Goal: Task Accomplishment & Management: Use online tool/utility

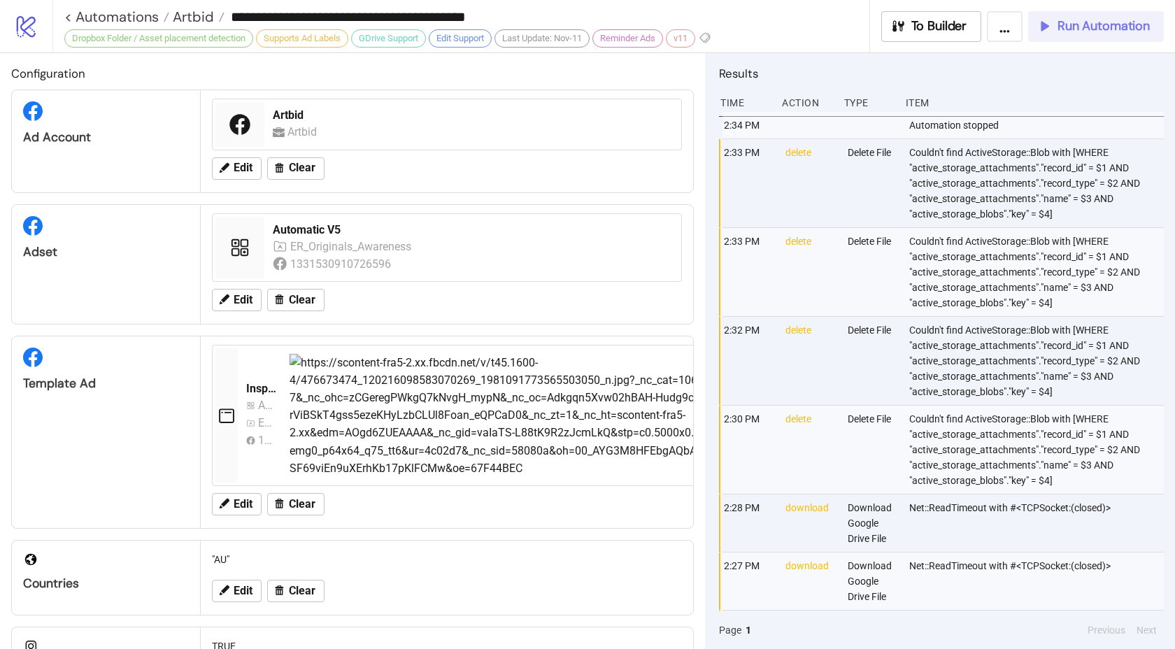
click at [1063, 35] on button "Run Automation" at bounding box center [1096, 26] width 136 height 31
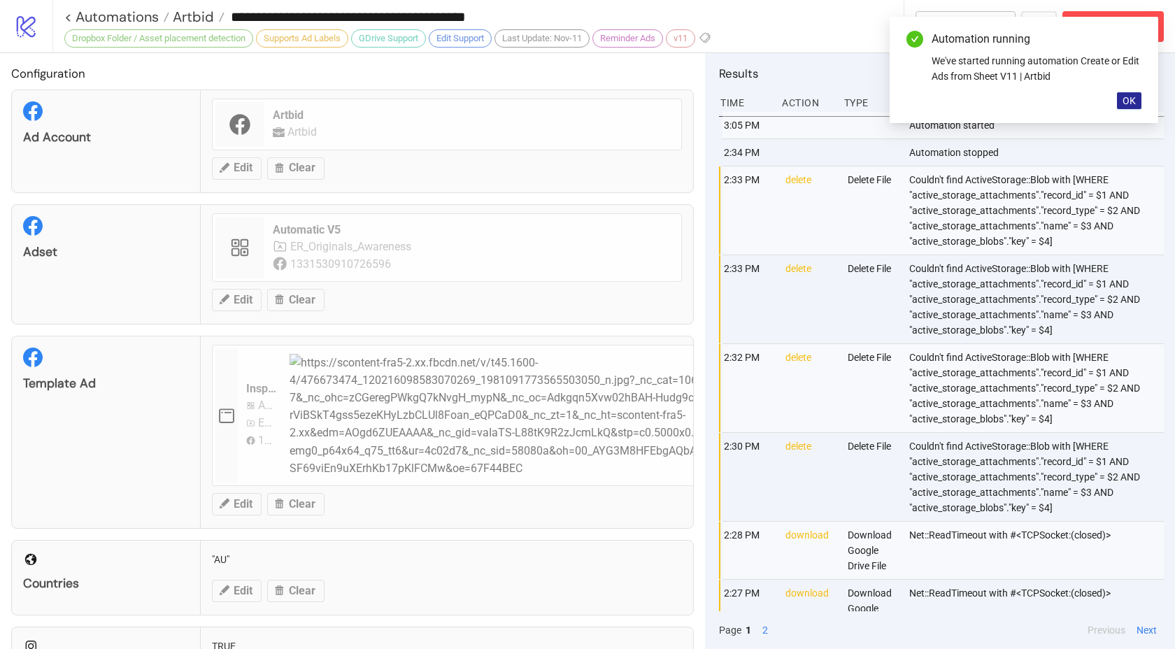
click at [1129, 102] on span "OK" at bounding box center [1129, 100] width 13 height 11
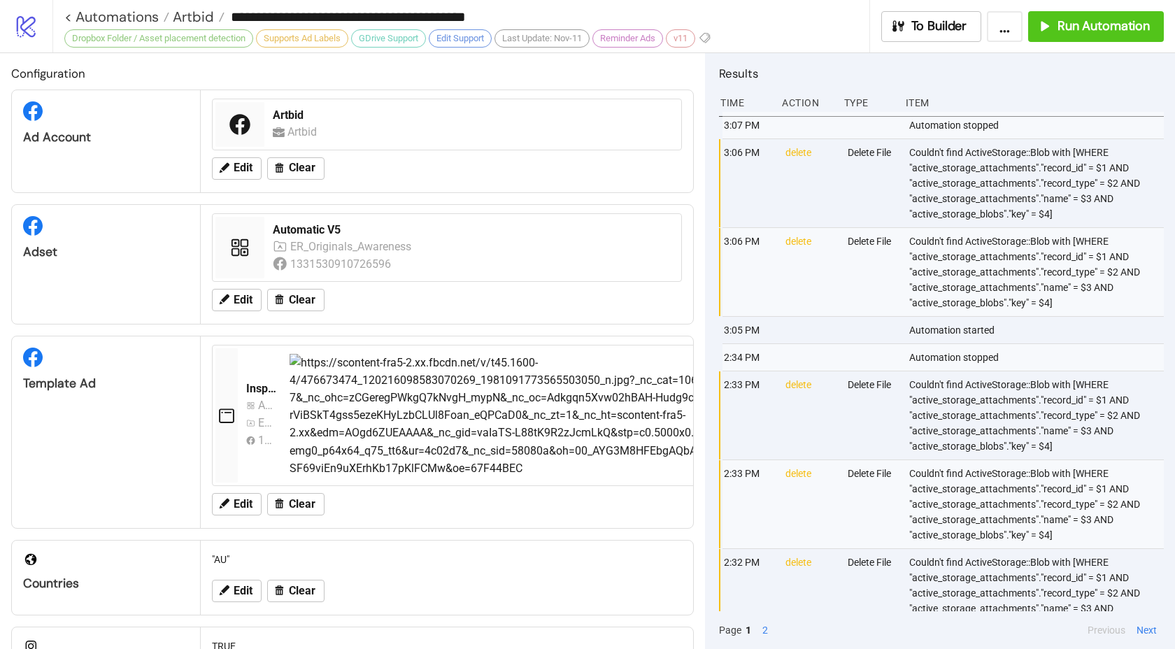
click at [63, 16] on div "**********" at bounding box center [461, 26] width 818 height 52
click at [66, 16] on link "< Automations" at bounding box center [116, 17] width 105 height 14
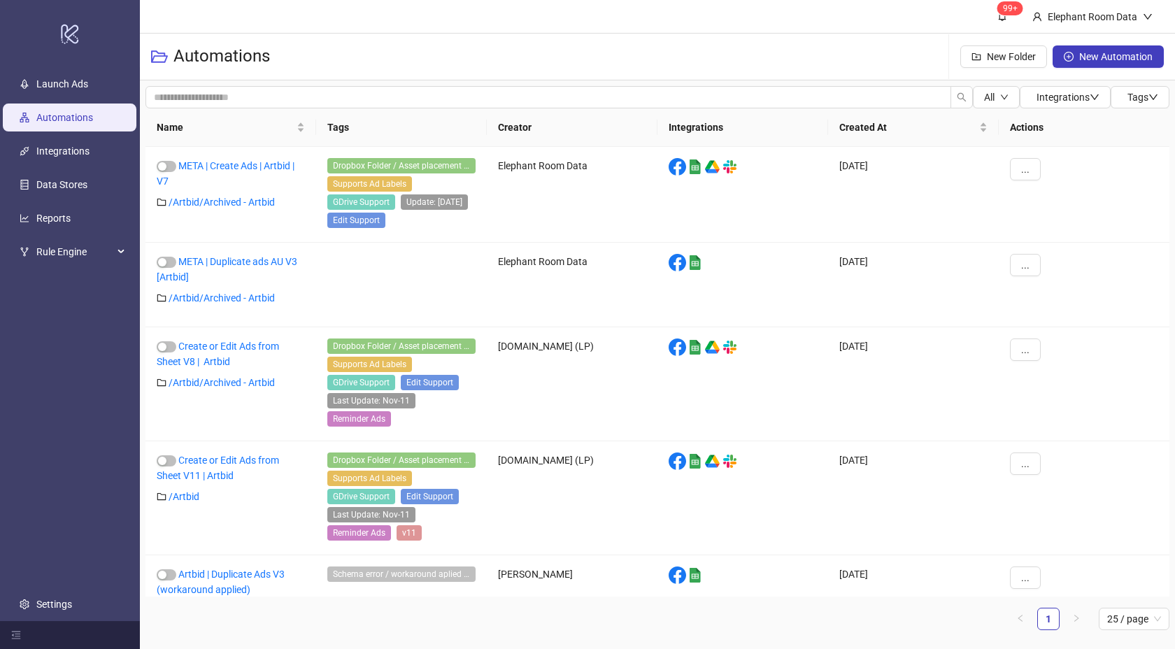
click at [87, 311] on ul "Launch Ads Automations Integrations Data Stores Reports Rule Engine Settings" at bounding box center [70, 344] width 140 height 554
click at [49, 213] on link "Reports" at bounding box center [53, 218] width 34 height 11
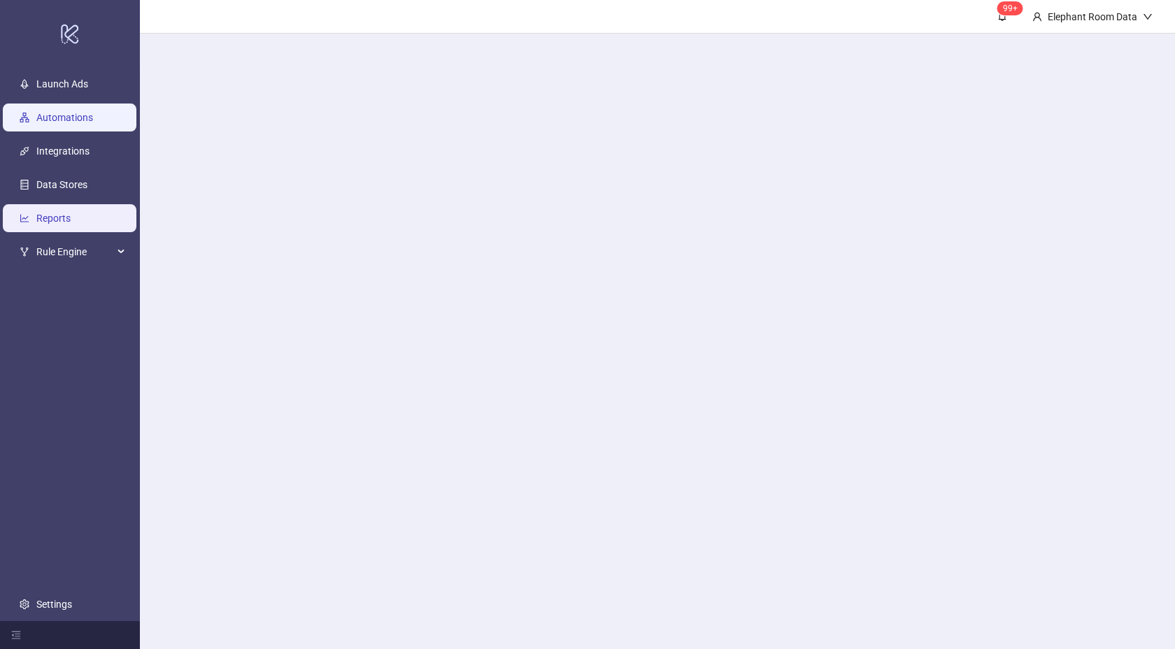
click at [81, 117] on link "Automations" at bounding box center [64, 117] width 57 height 11
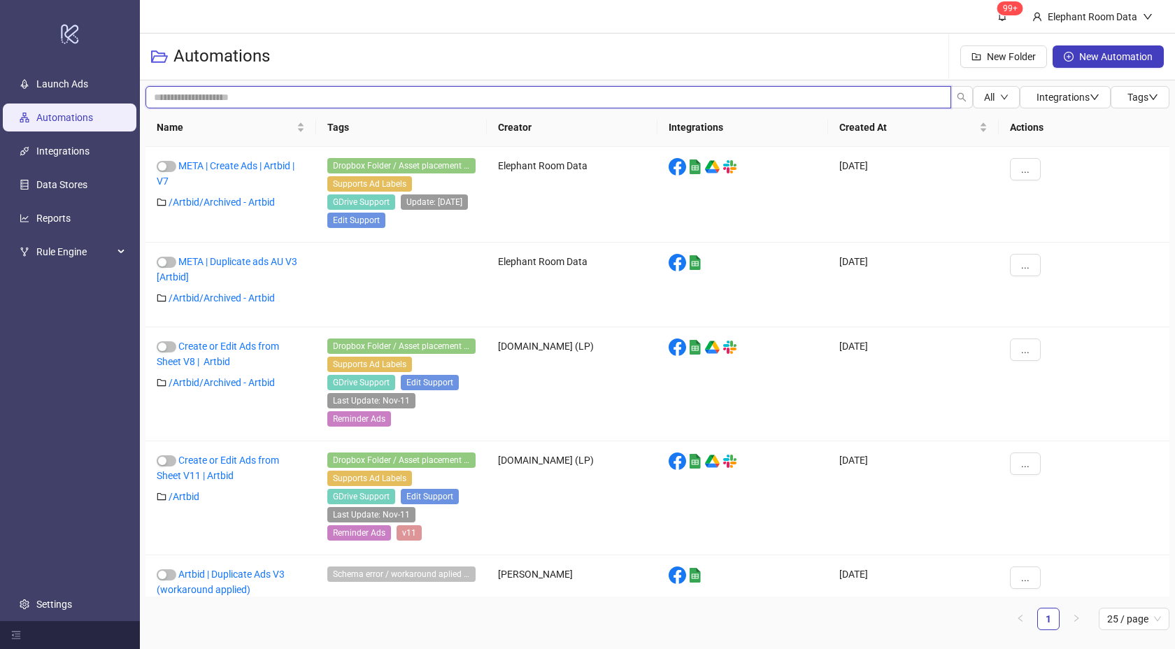
click at [185, 99] on input "search" at bounding box center [549, 97] width 806 height 22
type input "*"
click at [84, 112] on link "Automations" at bounding box center [64, 117] width 57 height 11
click at [218, 135] on div "Name" at bounding box center [231, 127] width 148 height 15
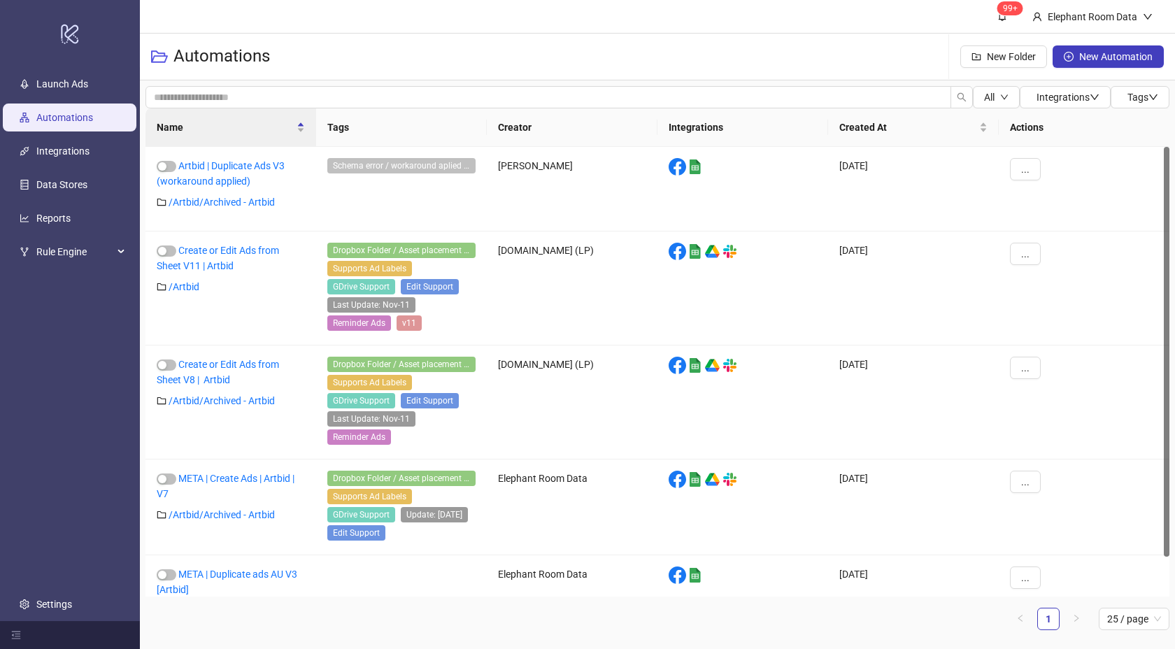
click at [36, 123] on link "Automations" at bounding box center [64, 117] width 57 height 11
